Goal: Find specific page/section: Find specific page/section

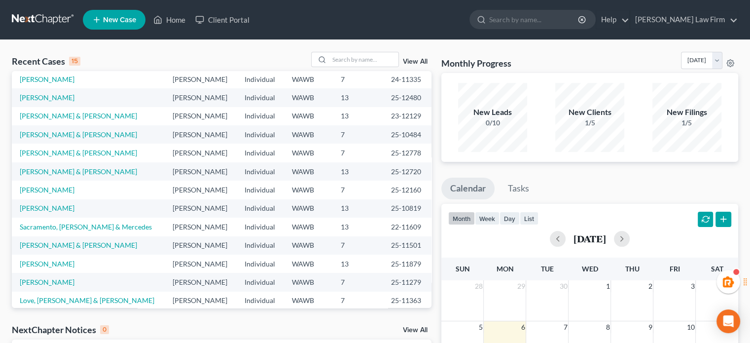
scroll to position [68, 0]
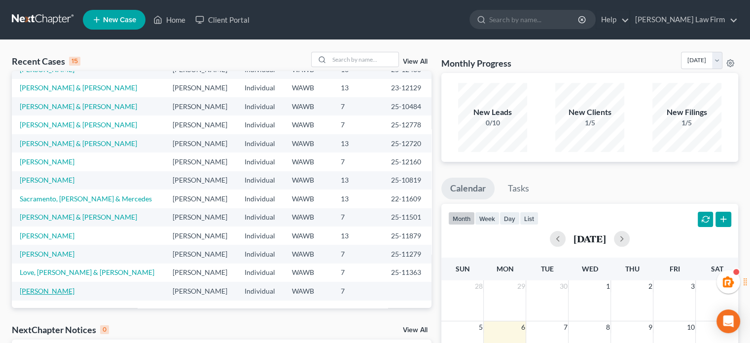
click at [42, 289] on link "[PERSON_NAME]" at bounding box center [47, 291] width 55 height 8
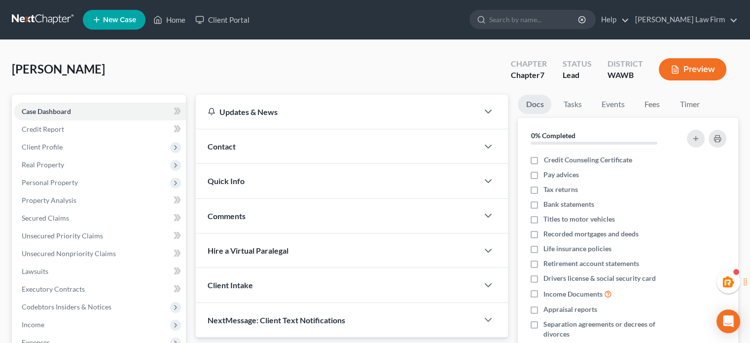
click at [45, 21] on link at bounding box center [43, 20] width 63 height 18
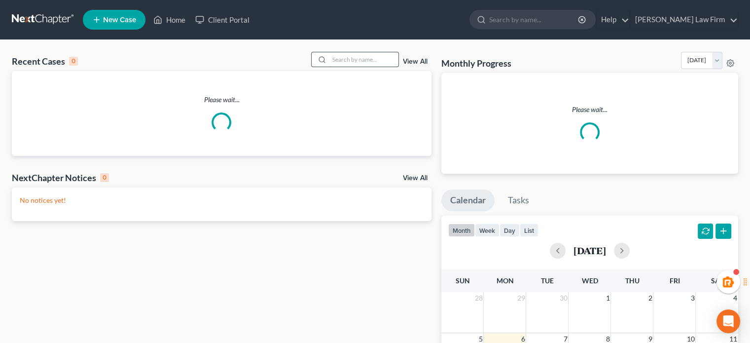
click at [348, 59] on input "search" at bounding box center [364, 59] width 69 height 14
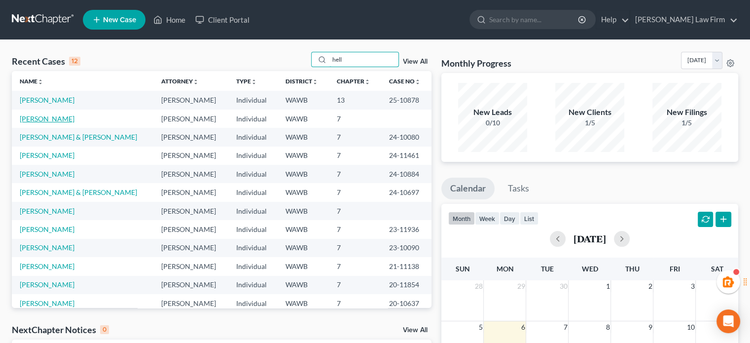
type input "hell"
click at [45, 118] on link "[PERSON_NAME]" at bounding box center [47, 118] width 55 height 8
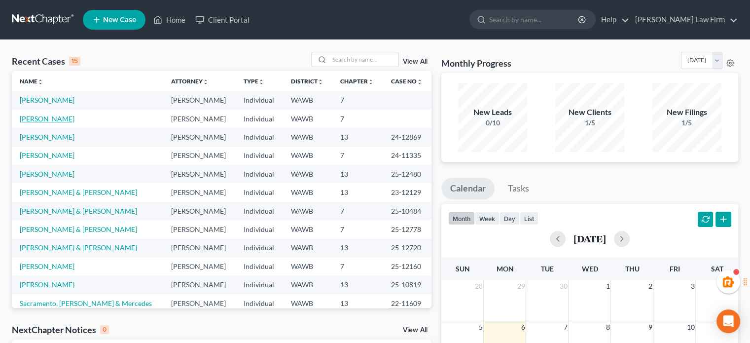
click at [41, 122] on link "[PERSON_NAME]" at bounding box center [47, 118] width 55 height 8
